Goal: Information Seeking & Learning: Learn about a topic

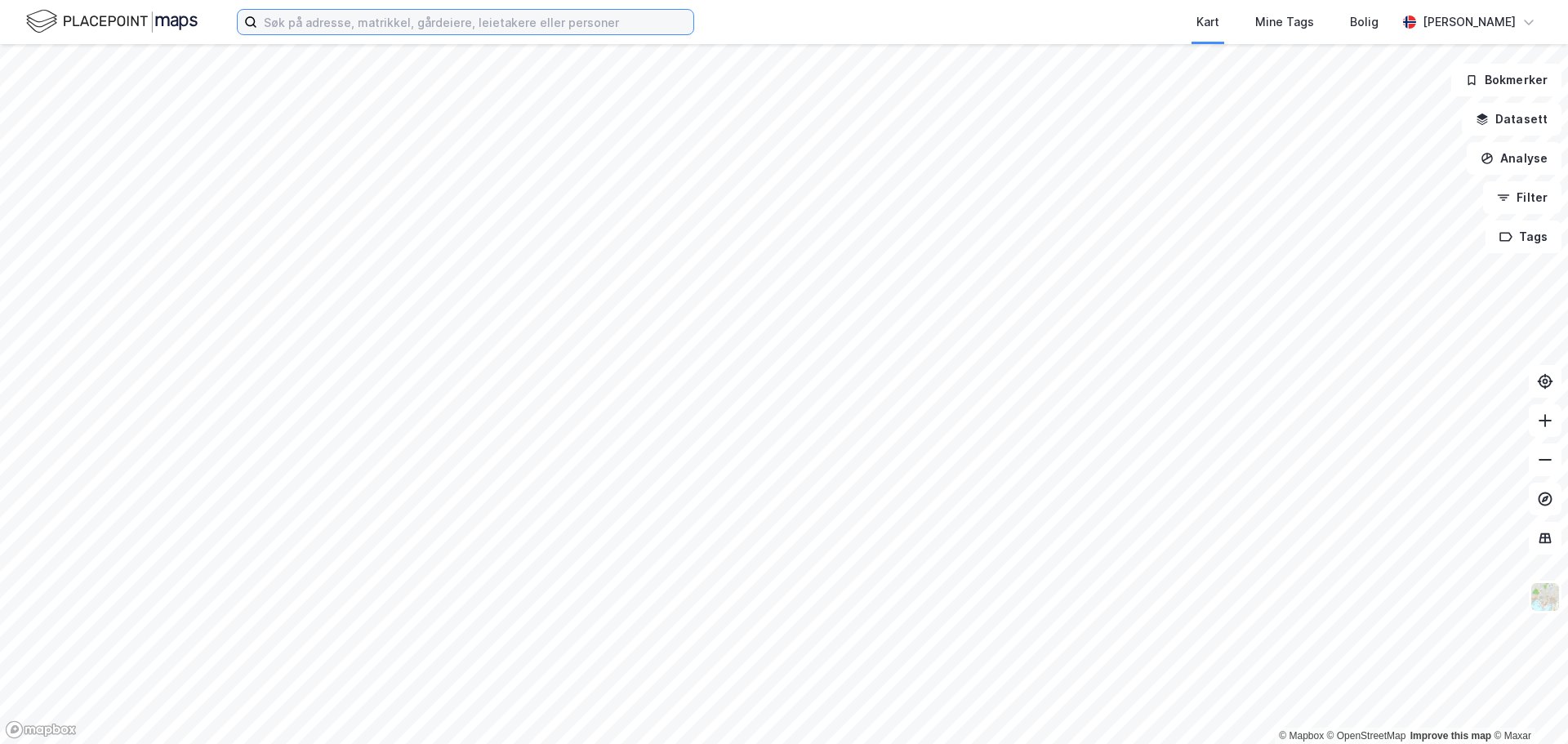
click at [611, 17] on input at bounding box center [475, 22] width 436 height 25
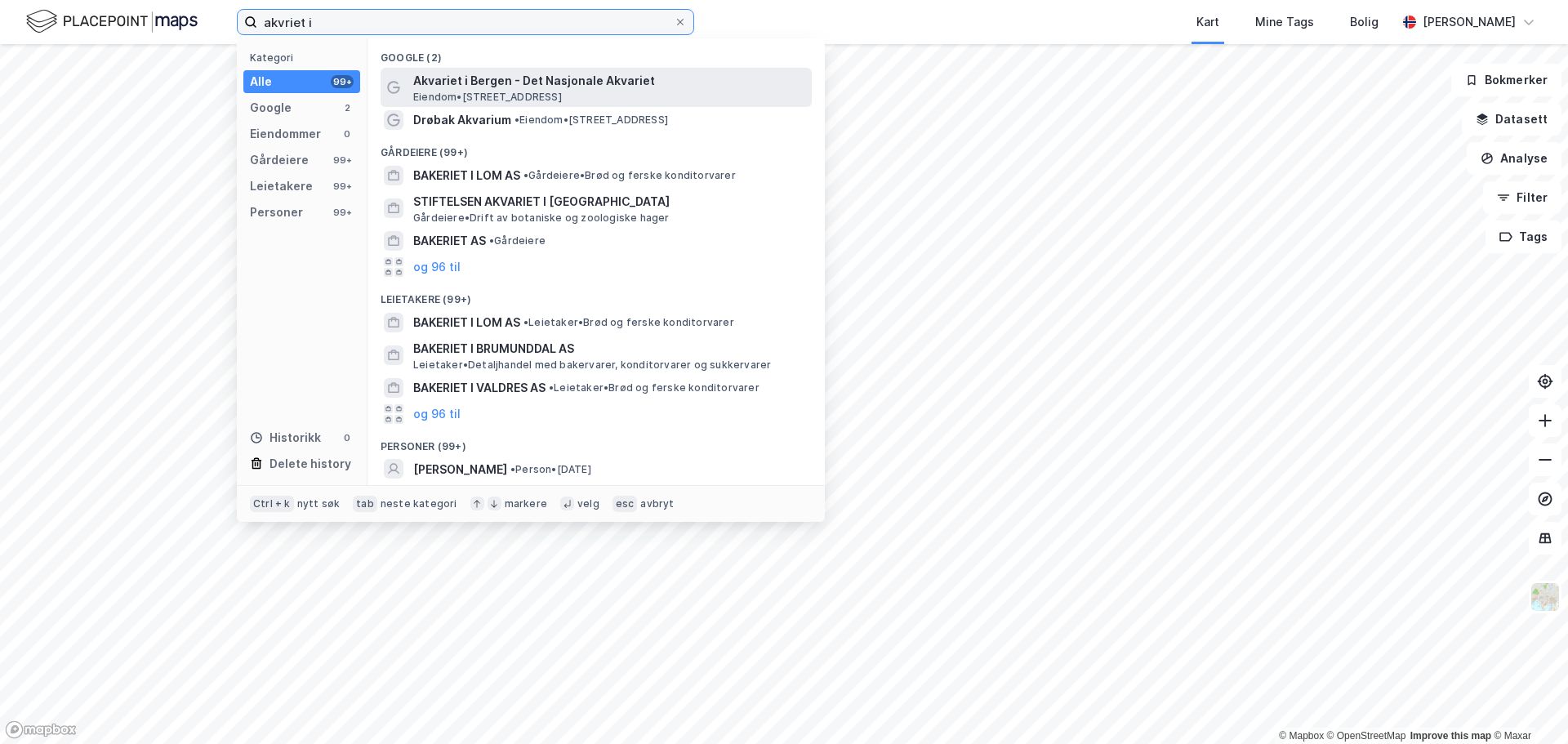
type input "akvriet i"
click at [503, 94] on span "Eiendom • [STREET_ADDRESS]" at bounding box center [487, 98] width 149 height 13
